Goal: Obtain resource: Obtain resource

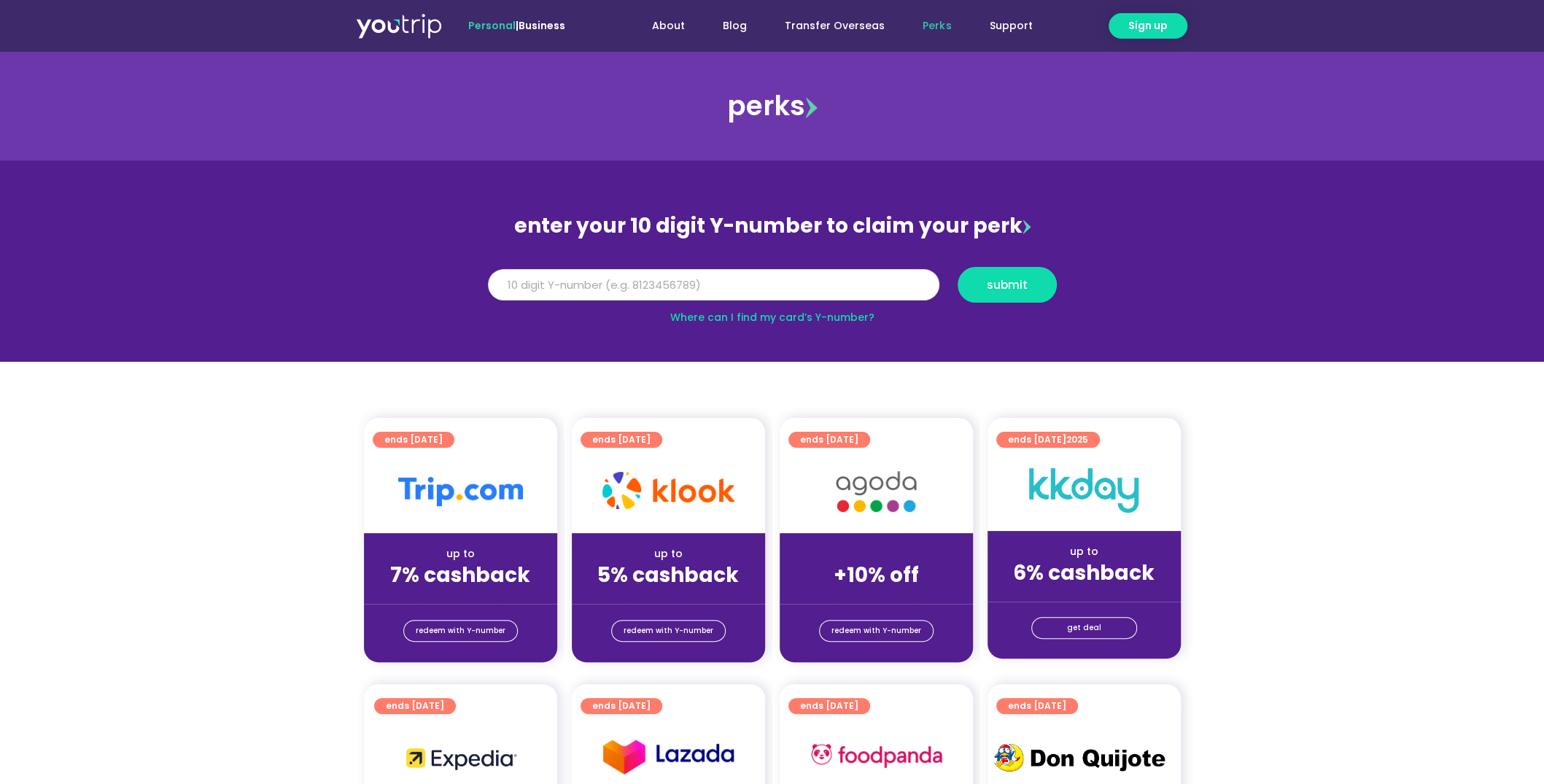
click at [689, 287] on input "Y Number" at bounding box center [713, 285] width 451 height 32
click at [593, 283] on input "Y Number" at bounding box center [713, 285] width 451 height 32
click at [571, 284] on input "Y Number" at bounding box center [713, 285] width 451 height 32
type input "8140325164"
click at [1012, 273] on button "submit" at bounding box center [1007, 284] width 99 height 36
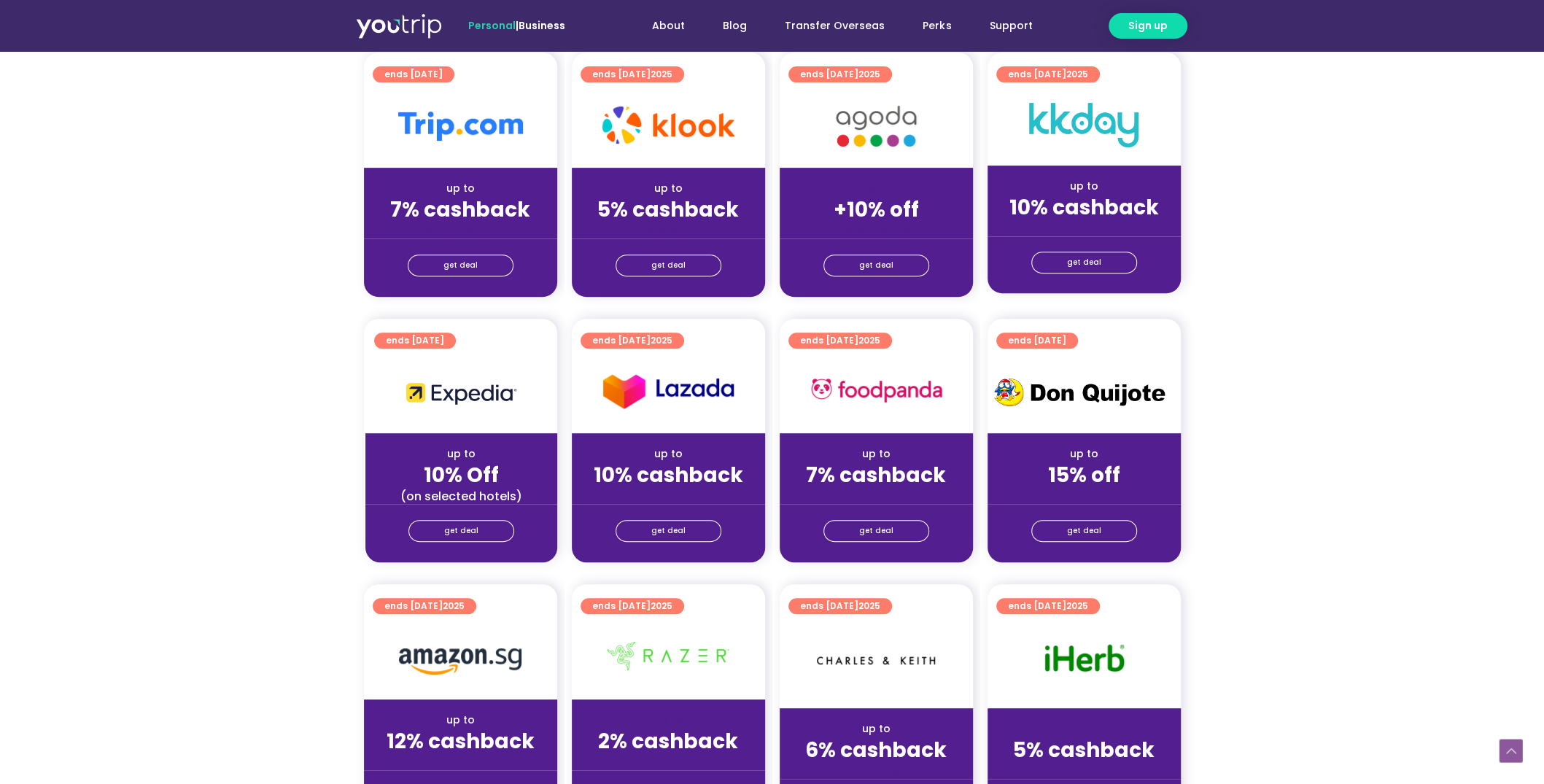
scroll to position [255, 0]
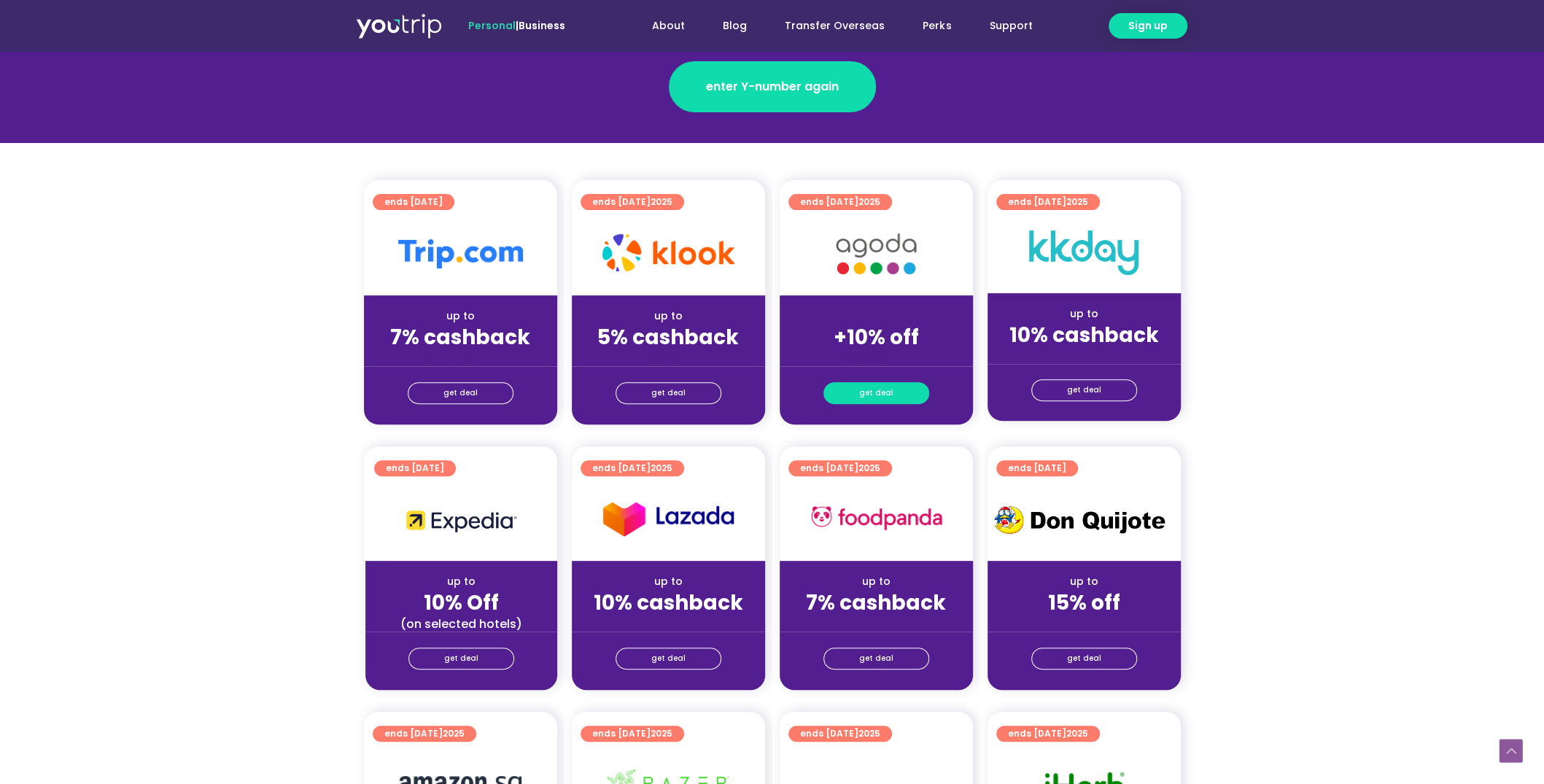
click at [901, 389] on link "get deal" at bounding box center [876, 393] width 106 height 22
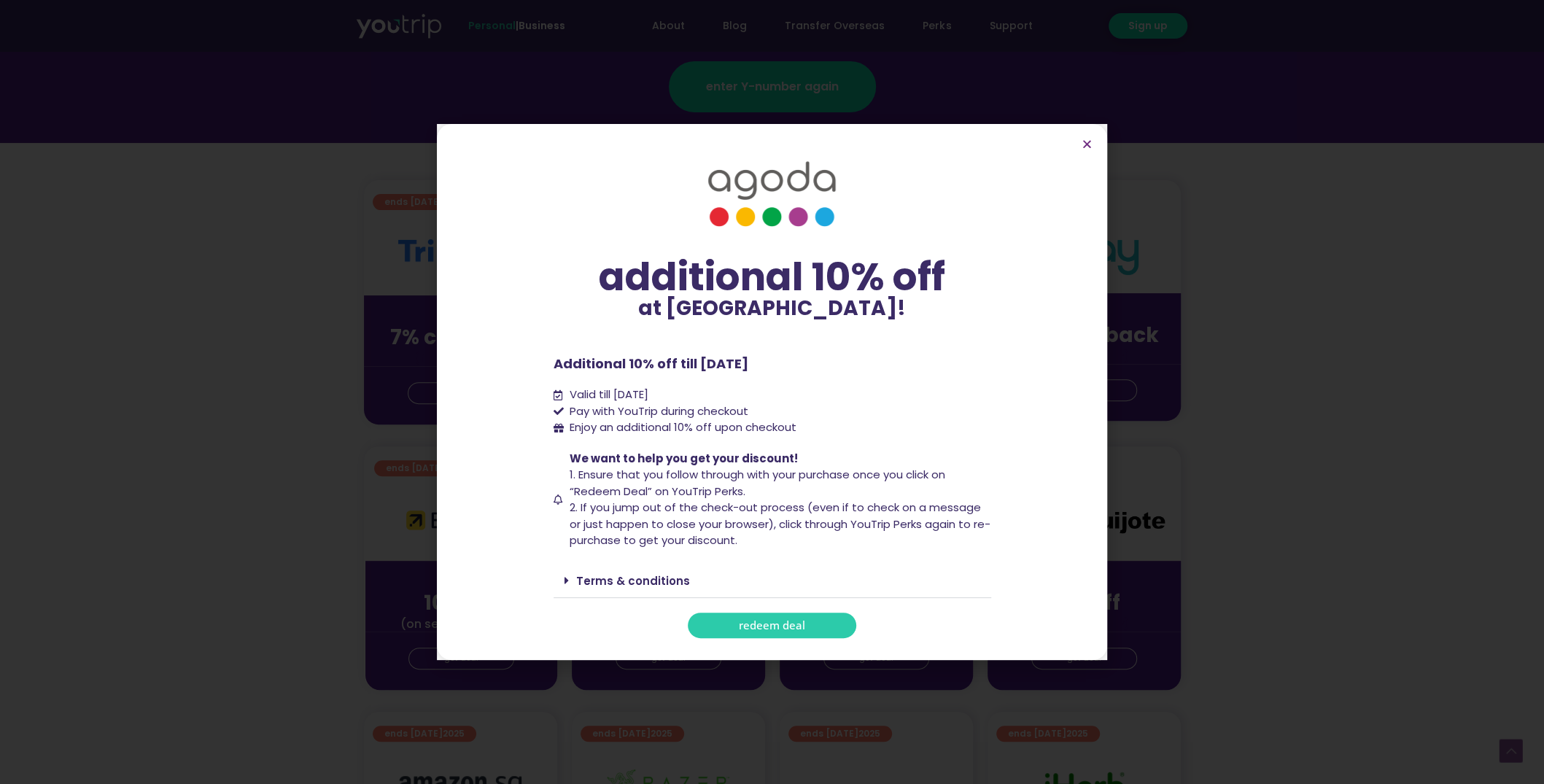
click at [784, 624] on span "redeem deal" at bounding box center [772, 625] width 66 height 11
